Goal: Complete application form

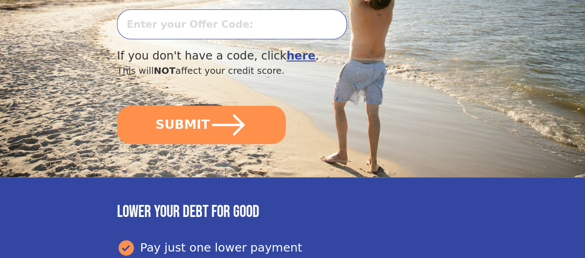
scroll to position [328, 0]
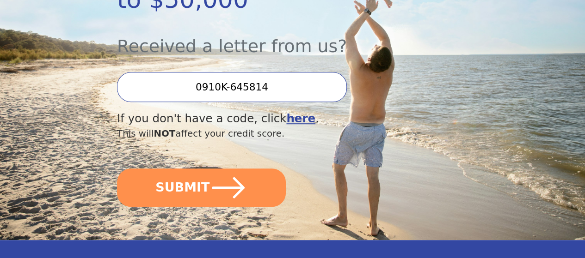
scroll to position [265, 0]
click at [215, 191] on button "SUBMIT" at bounding box center [201, 187] width 169 height 38
